Goal: Task Accomplishment & Management: Manage account settings

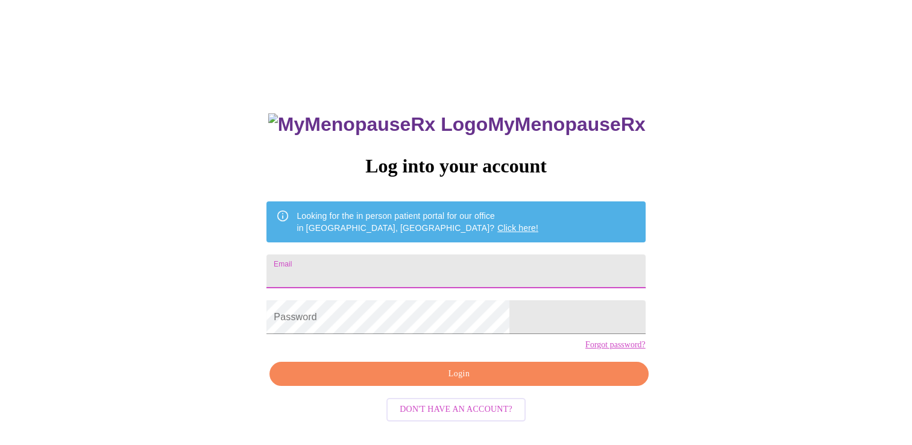
click at [372, 269] on input "Email" at bounding box center [455, 271] width 379 height 34
type input "[EMAIL_ADDRESS][DOMAIN_NAME]"
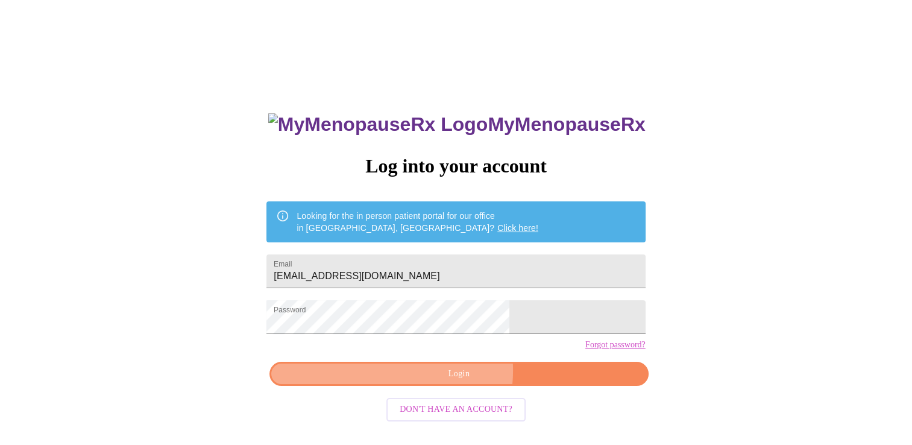
click at [439, 382] on span "Login" at bounding box center [458, 374] width 351 height 15
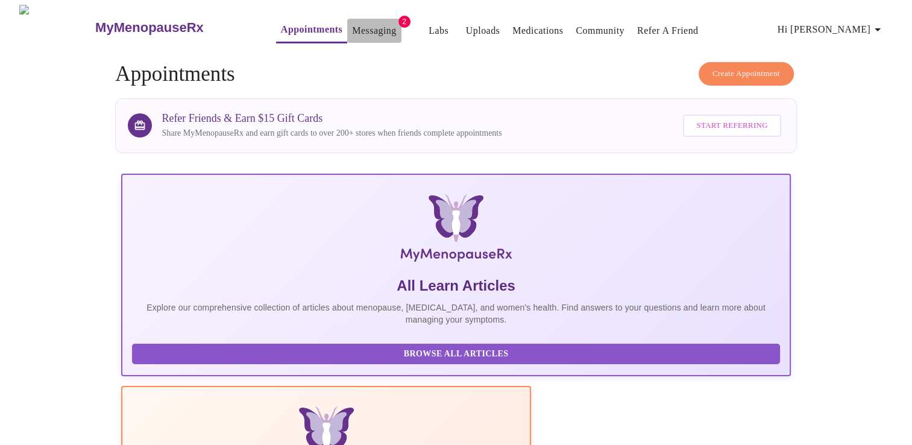
click at [352, 22] on link "Messaging" at bounding box center [374, 30] width 44 height 17
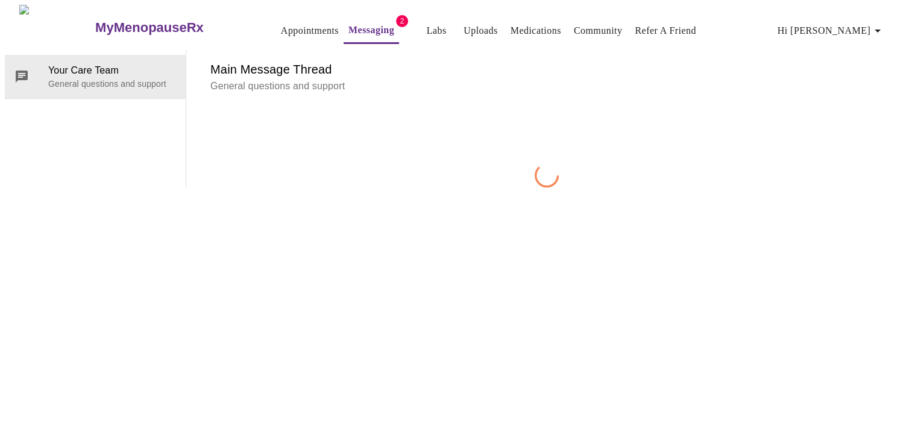
scroll to position [45, 0]
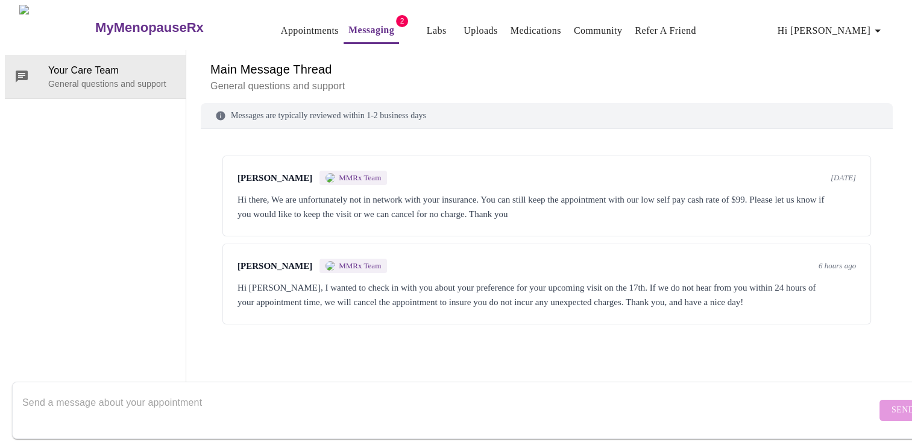
click at [58, 391] on textarea "Send a message about your appointment" at bounding box center [449, 410] width 854 height 39
click at [95, 391] on textarea "Hi! I have been" at bounding box center [449, 410] width 854 height 39
click at [36, 391] on textarea "Hi! I will cancel the appointment - thank you for contacting me! [PERSON_NAME]" at bounding box center [449, 410] width 854 height 39
click at [42, 391] on textarea "I will cancel the appointment - thank you for contacting me! [PERSON_NAME]" at bounding box center [449, 410] width 854 height 39
type textarea "I would like to cancel the appointment - thank you for contacting me! [PERSON_N…"
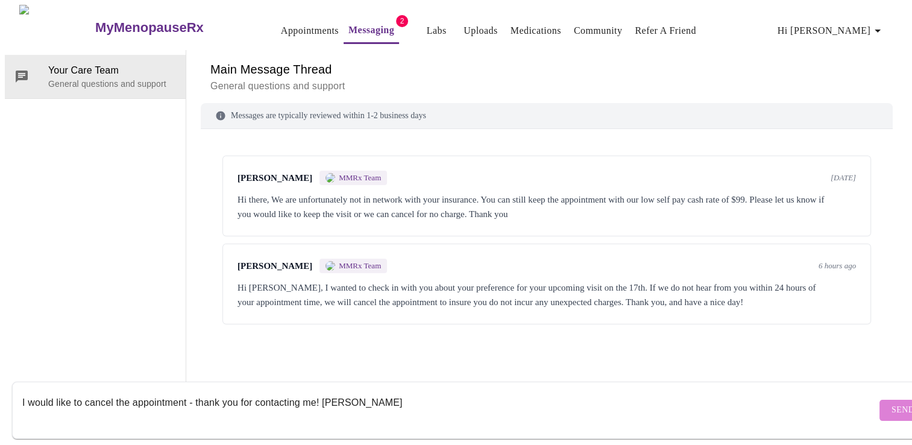
click at [892, 403] on span "Send" at bounding box center [903, 410] width 23 height 15
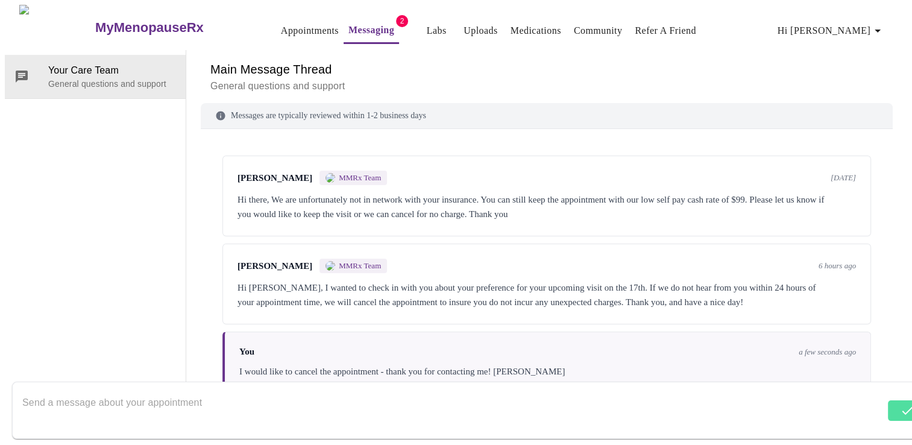
scroll to position [4, 0]
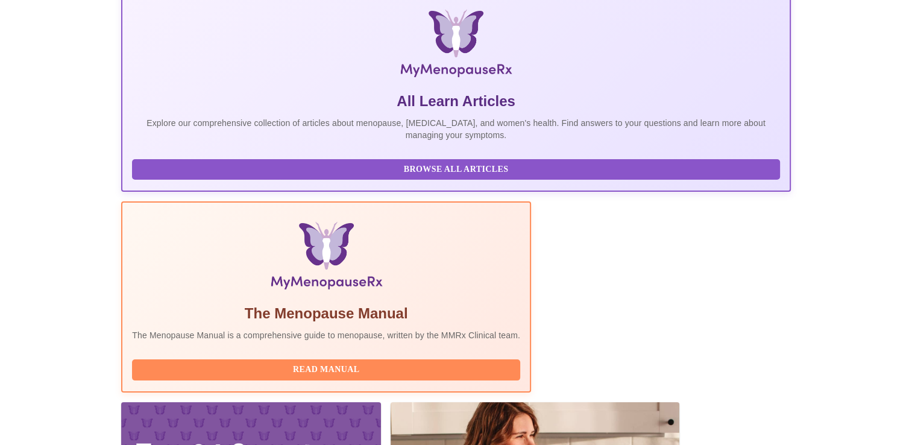
scroll to position [213, 0]
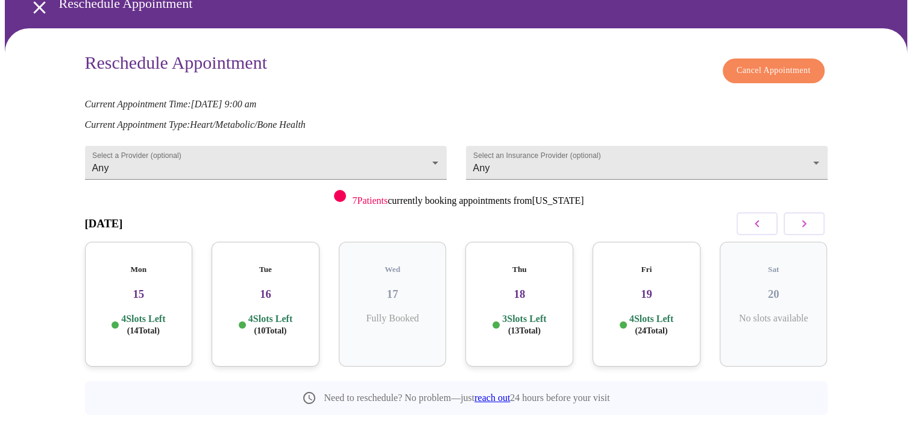
scroll to position [61, 0]
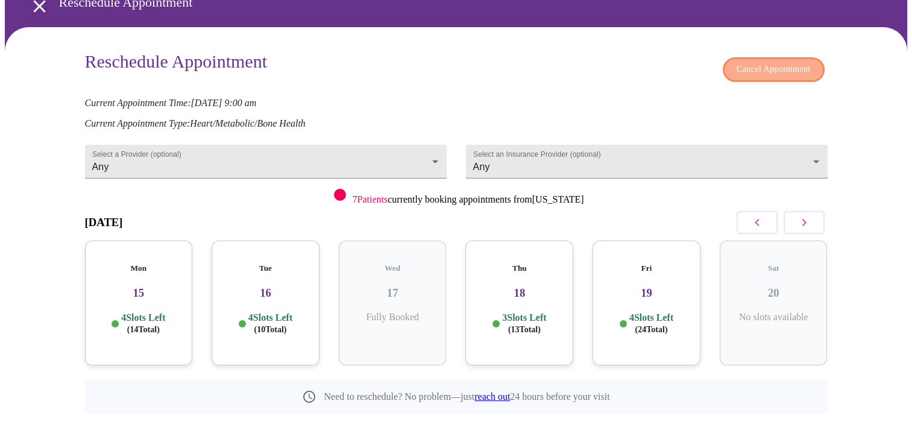
click at [779, 69] on span "Cancel Appointment" at bounding box center [774, 69] width 74 height 15
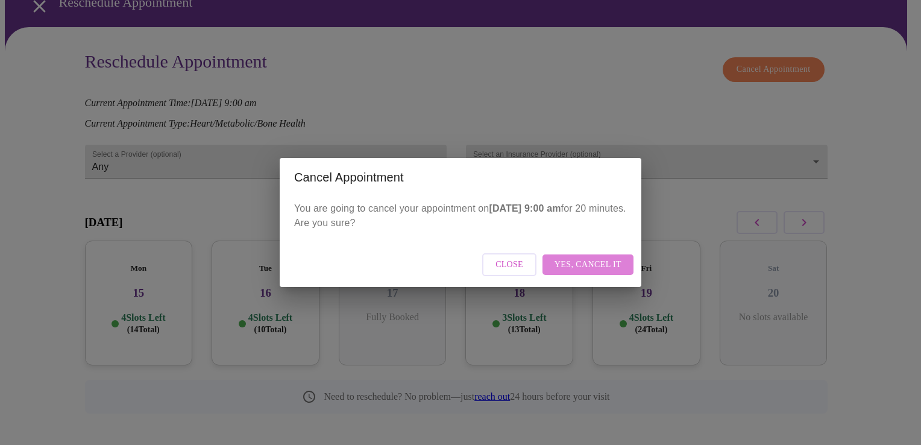
click at [603, 265] on span "Yes, cancel it" at bounding box center [588, 264] width 67 height 15
click at [609, 60] on div "Cancel Appointment You are going to cancel your appointment [DATE][DATE] 9:00 a…" at bounding box center [460, 222] width 921 height 445
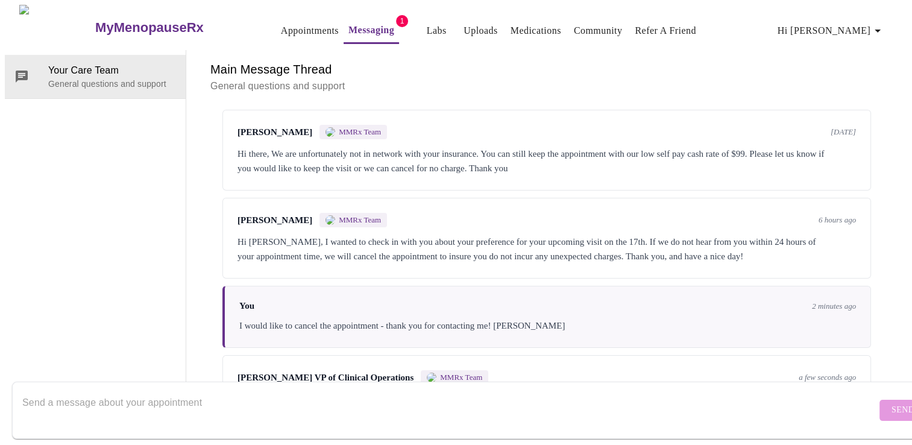
scroll to position [80, 0]
